Goal: Task Accomplishment & Management: Manage account settings

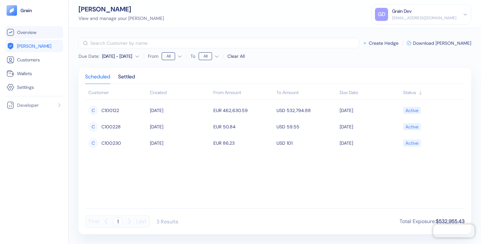
click at [29, 34] on span "Overview" at bounding box center [26, 32] width 19 height 7
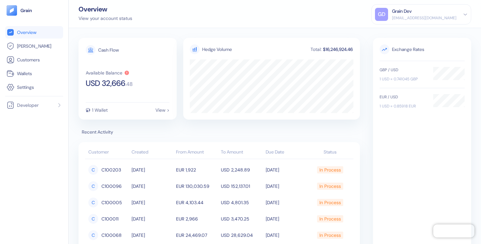
click at [423, 14] on div "Grain Dev" at bounding box center [424, 11] width 64 height 7
click at [384, 30] on div "Sign Out" at bounding box center [393, 32] width 18 height 7
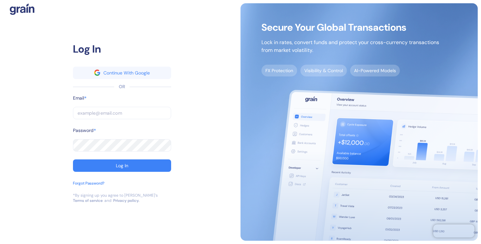
click at [130, 112] on input "text" at bounding box center [122, 113] width 98 height 12
type input "[EMAIL_ADDRESS][DOMAIN_NAME]"
